Goal: Obtain resource: Download file/media

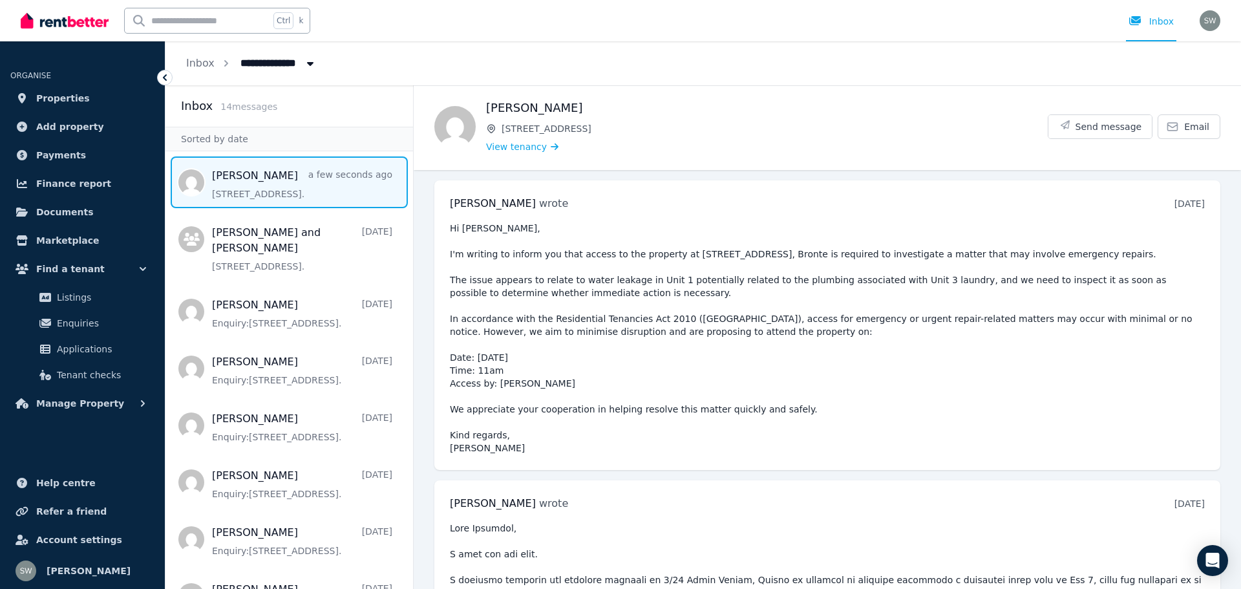
scroll to position [5324, 0]
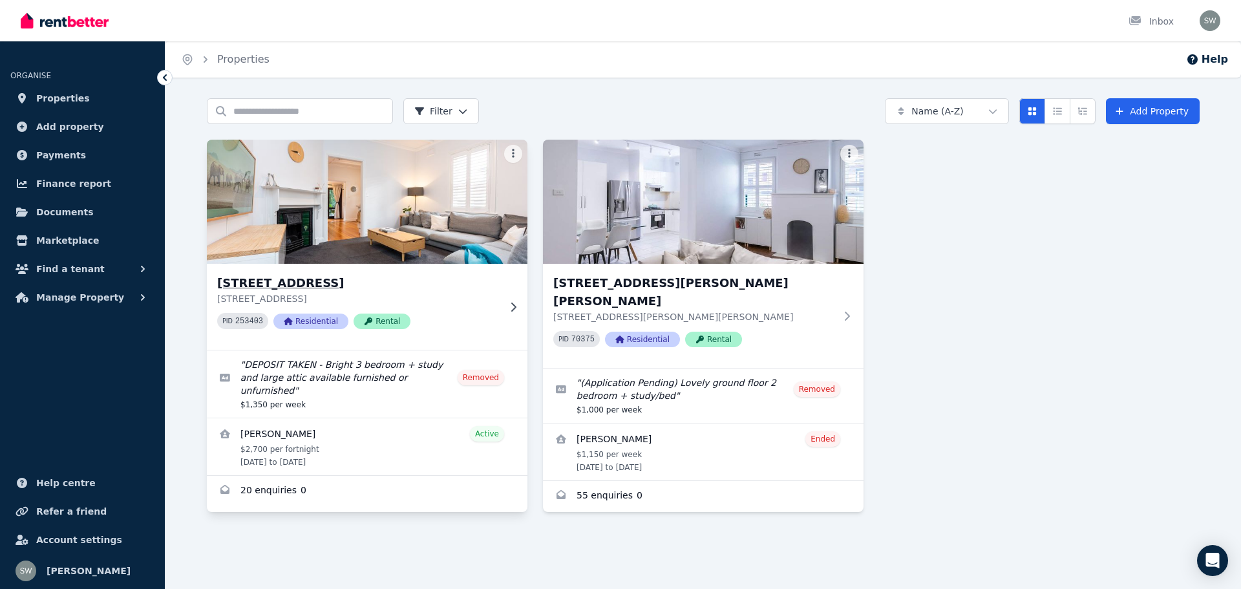
click at [298, 276] on h3 "[STREET_ADDRESS]" at bounding box center [358, 283] width 282 height 18
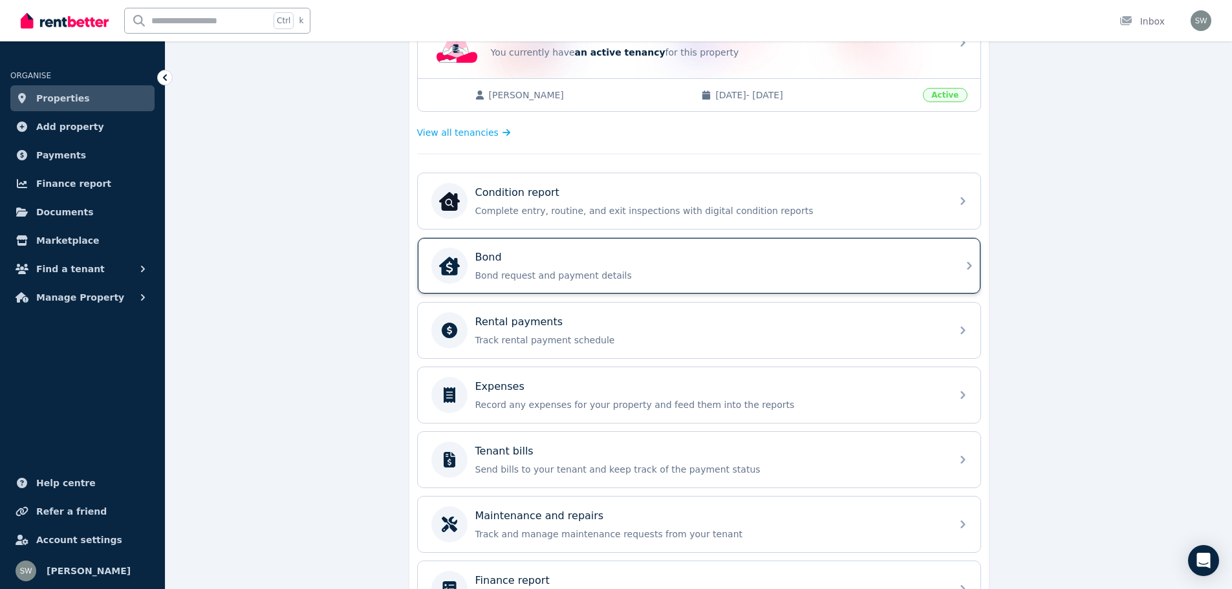
scroll to position [323, 0]
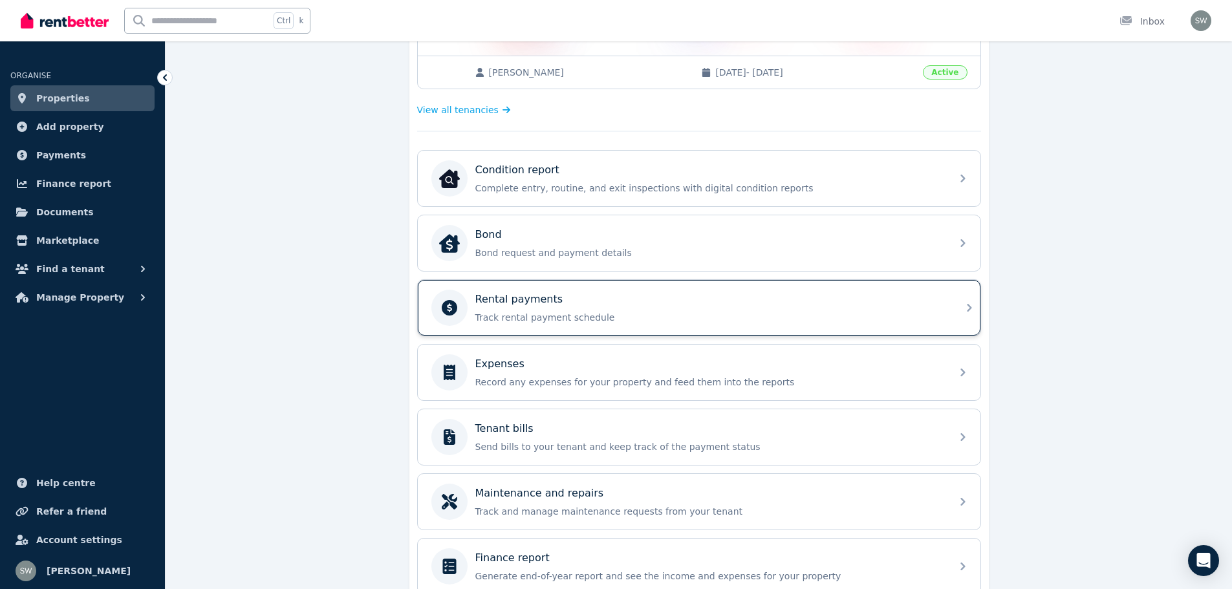
click at [518, 303] on p "Rental payments" at bounding box center [519, 300] width 88 height 16
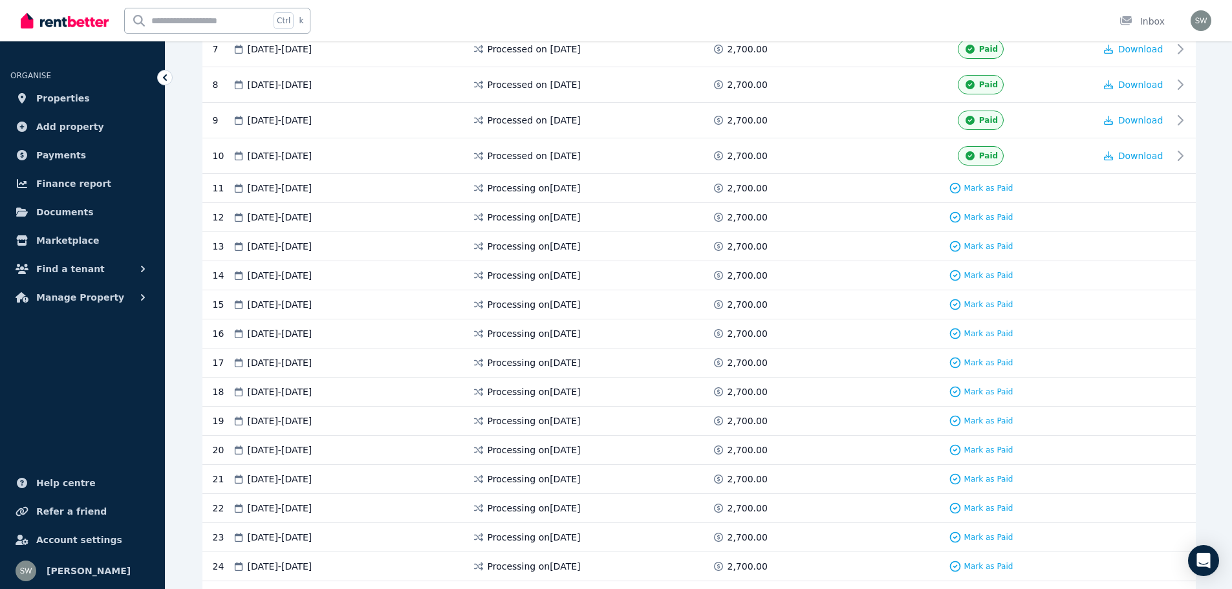
scroll to position [388, 0]
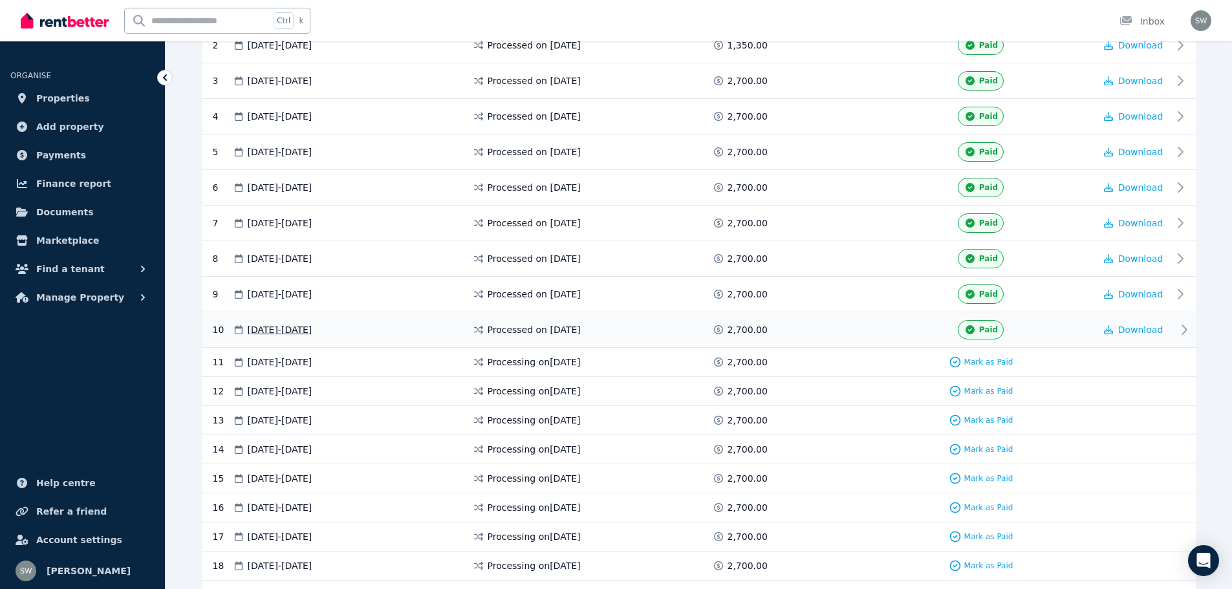
click at [304, 326] on span "23 Aug 2025 - 05 Sep 2025" at bounding box center [280, 329] width 65 height 13
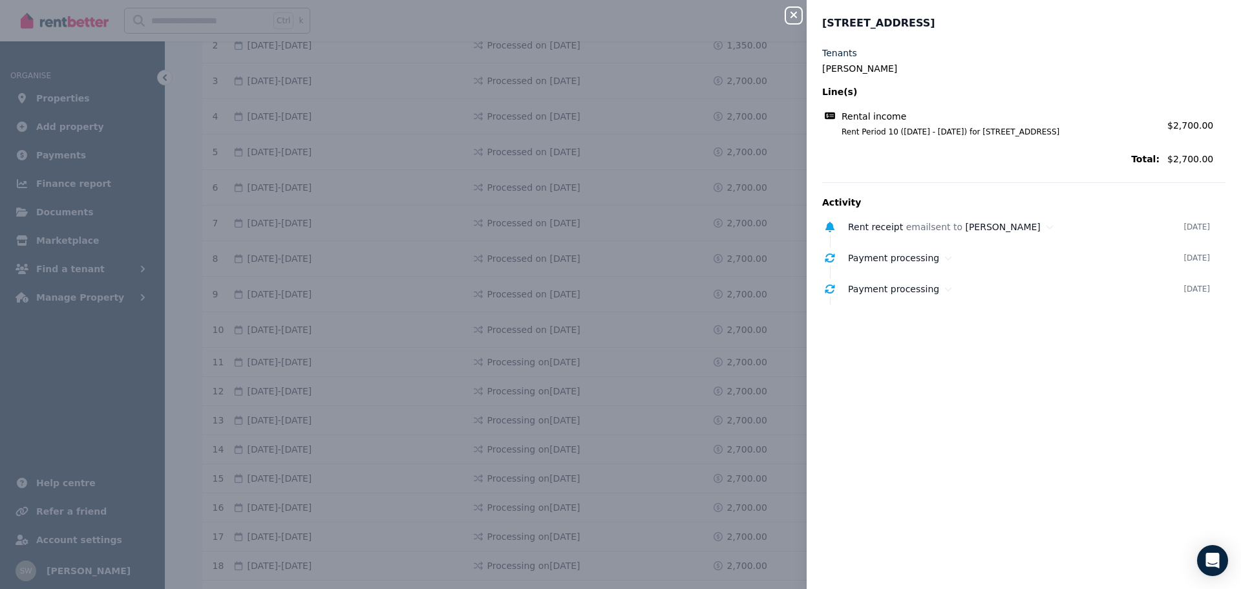
click at [793, 12] on icon "button" at bounding box center [794, 15] width 16 height 10
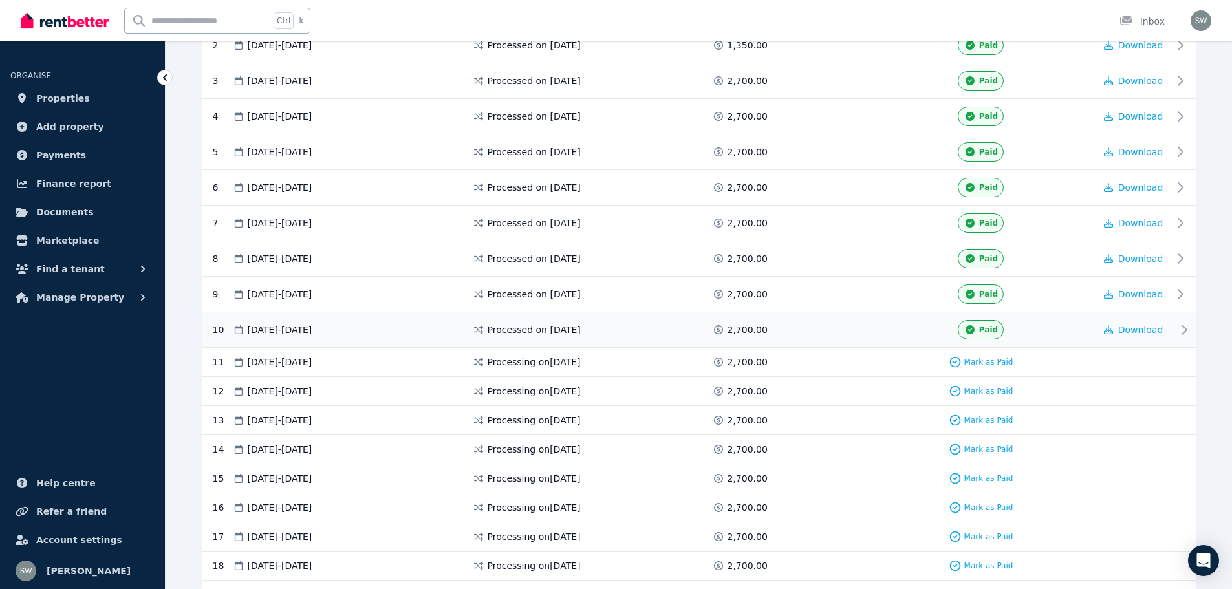
click at [1136, 329] on span "Download" at bounding box center [1140, 330] width 45 height 10
